Goal: Information Seeking & Learning: Learn about a topic

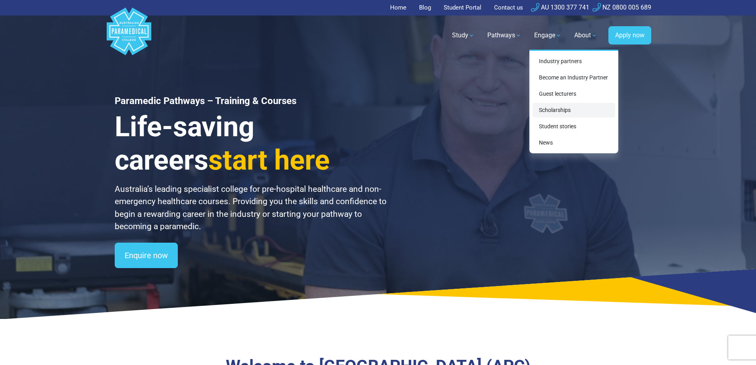
click at [569, 111] on link "Scholarships" at bounding box center [573, 110] width 83 height 15
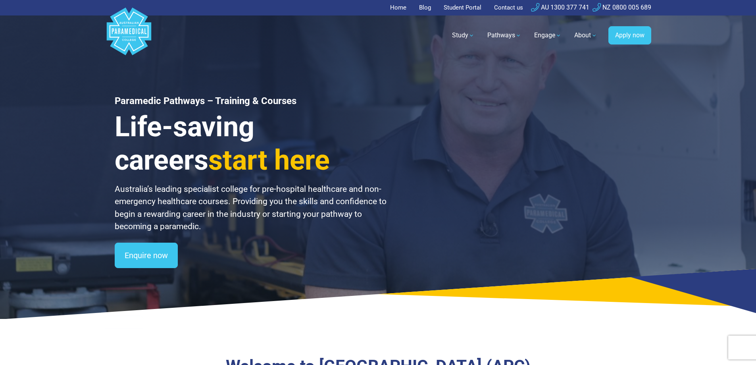
drag, startPoint x: 569, startPoint y: 111, endPoint x: 493, endPoint y: 119, distance: 75.8
click at [493, 119] on div "Paramedic Pathways – Training & Courses Life-saving careers start here Australi…" at bounding box center [377, 159] width 555 height 319
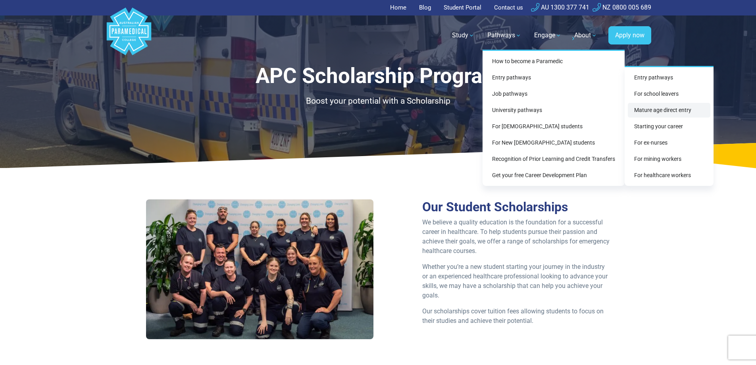
click at [666, 110] on link "Mature age direct entry" at bounding box center [669, 110] width 83 height 15
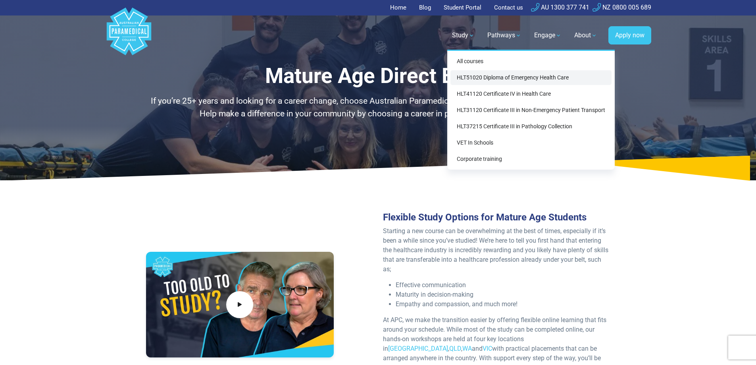
click at [559, 79] on link "HLT51020 Diploma of Emergency Health Care" at bounding box center [530, 77] width 161 height 15
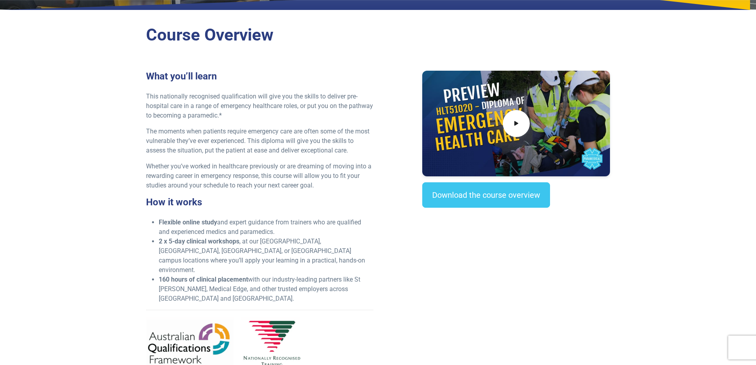
scroll to position [119, 0]
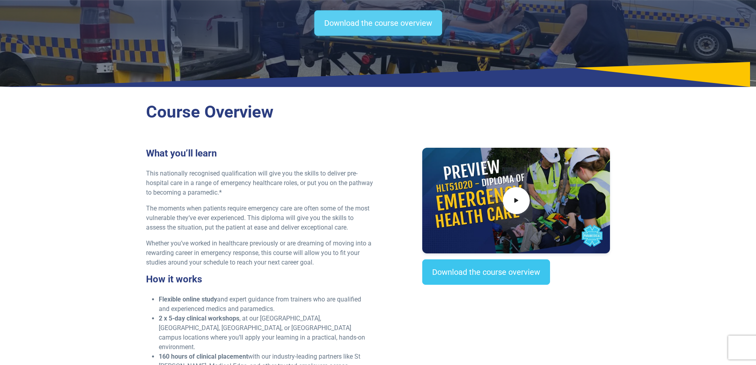
click at [363, 26] on link "Download the course overview" at bounding box center [378, 22] width 128 height 25
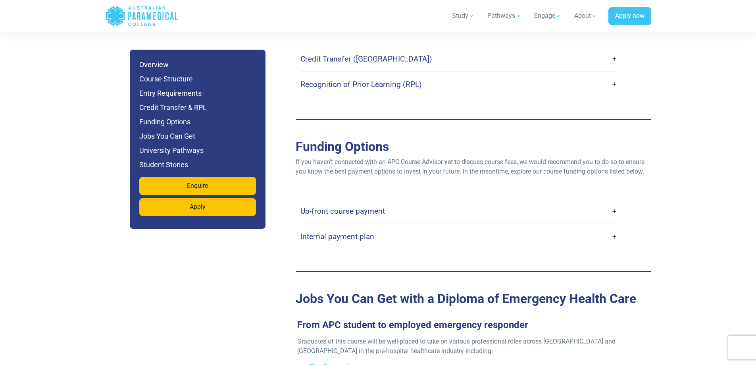
scroll to position [2356, 0]
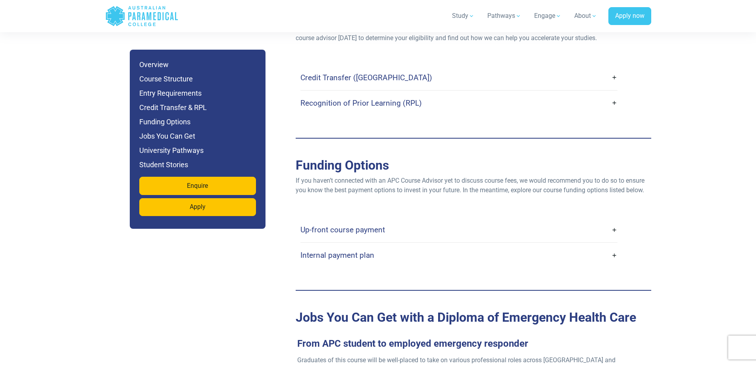
click at [414, 220] on link "Up-front course payment" at bounding box center [458, 229] width 317 height 19
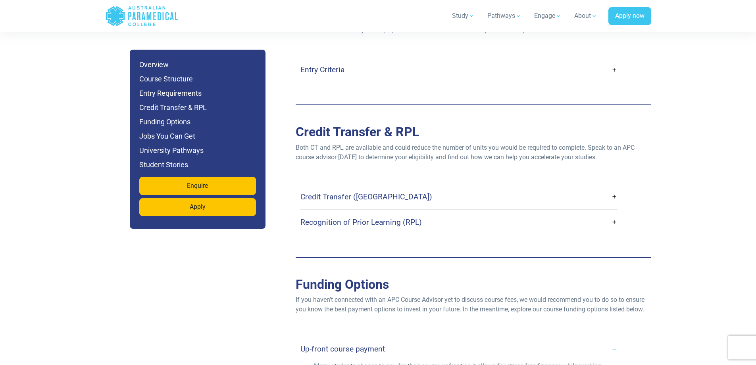
scroll to position [2435, 0]
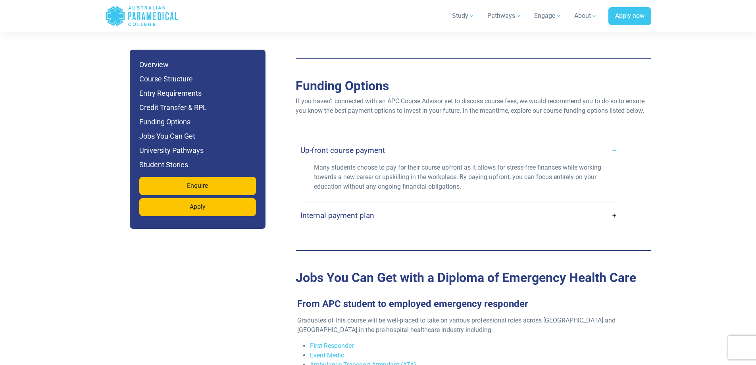
click at [470, 206] on link "Internal payment plan" at bounding box center [458, 215] width 317 height 19
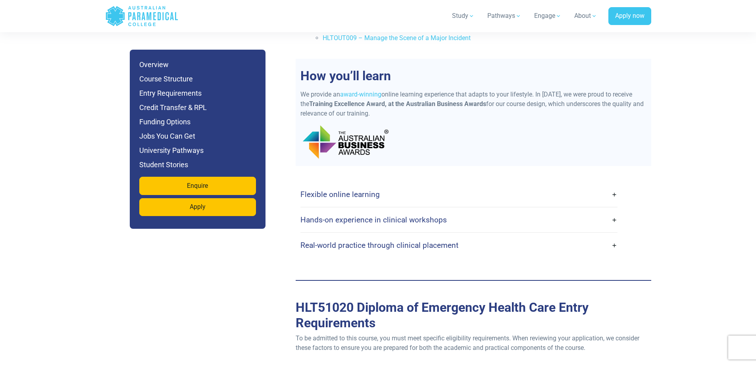
scroll to position [2157, 0]
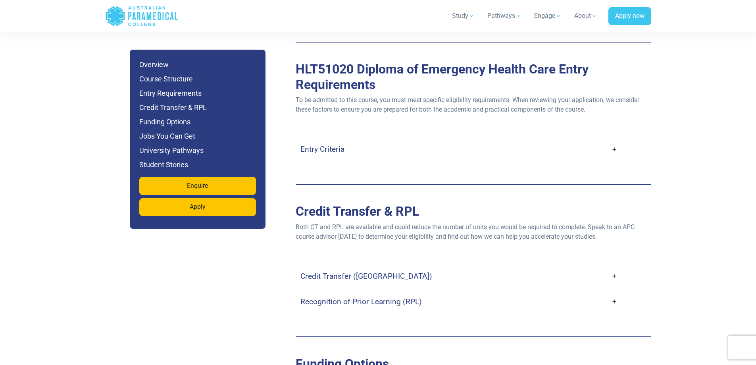
click at [361, 136] on div "Entry Criteria" at bounding box center [458, 148] width 317 height 25
click at [363, 140] on link "Entry Criteria" at bounding box center [458, 149] width 317 height 19
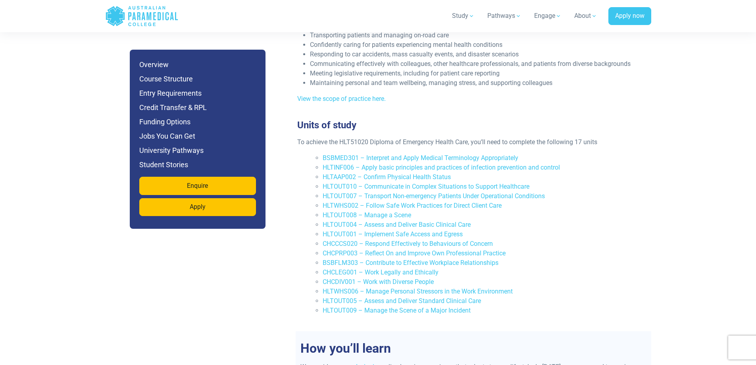
scroll to position [1681, 0]
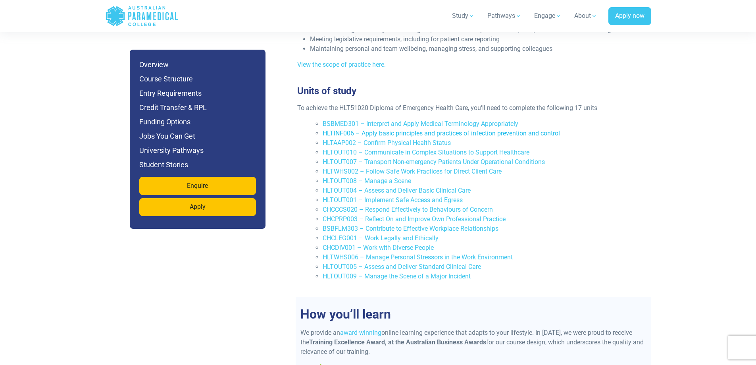
click at [539, 129] on link "HLTINF006 – Apply basic principles and practices of infection prevention and co…" at bounding box center [440, 133] width 237 height 8
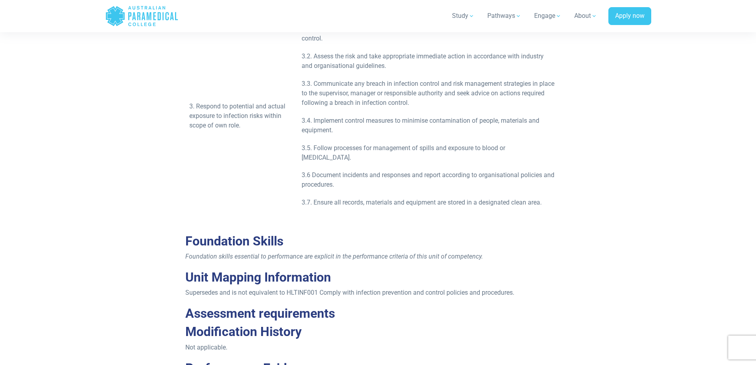
scroll to position [595, 0]
